Goal: Transaction & Acquisition: Download file/media

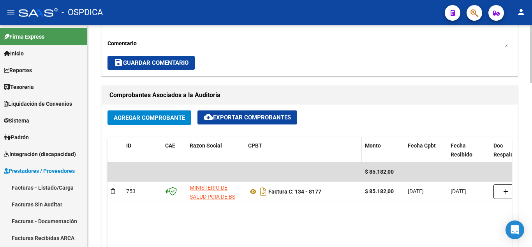
scroll to position [351, 0]
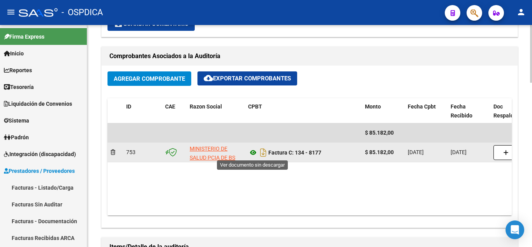
click at [256, 152] on icon at bounding box center [253, 152] width 10 height 9
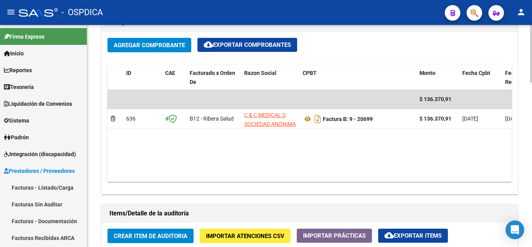
scroll to position [390, 0]
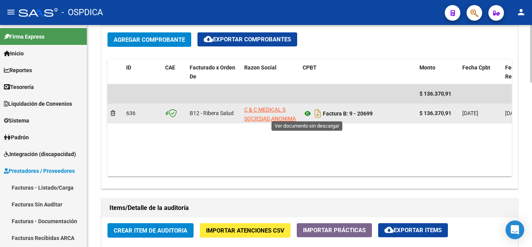
click at [307, 115] on icon at bounding box center [308, 113] width 10 height 9
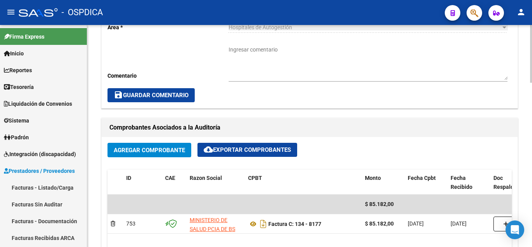
scroll to position [312, 0]
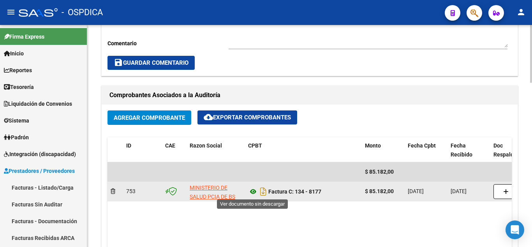
click at [251, 189] on icon at bounding box center [253, 191] width 10 height 9
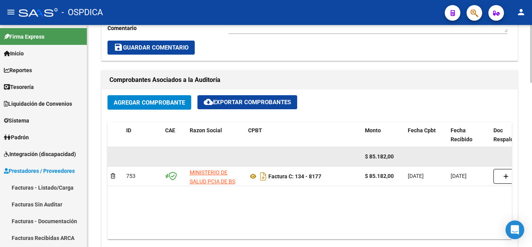
scroll to position [351, 0]
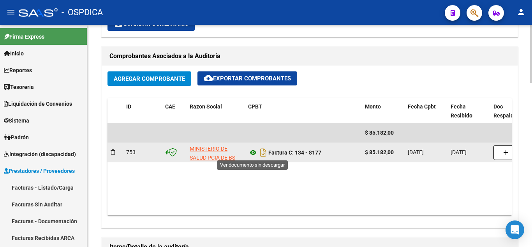
click at [256, 152] on icon at bounding box center [253, 152] width 10 height 9
